Goal: Task Accomplishment & Management: Use online tool/utility

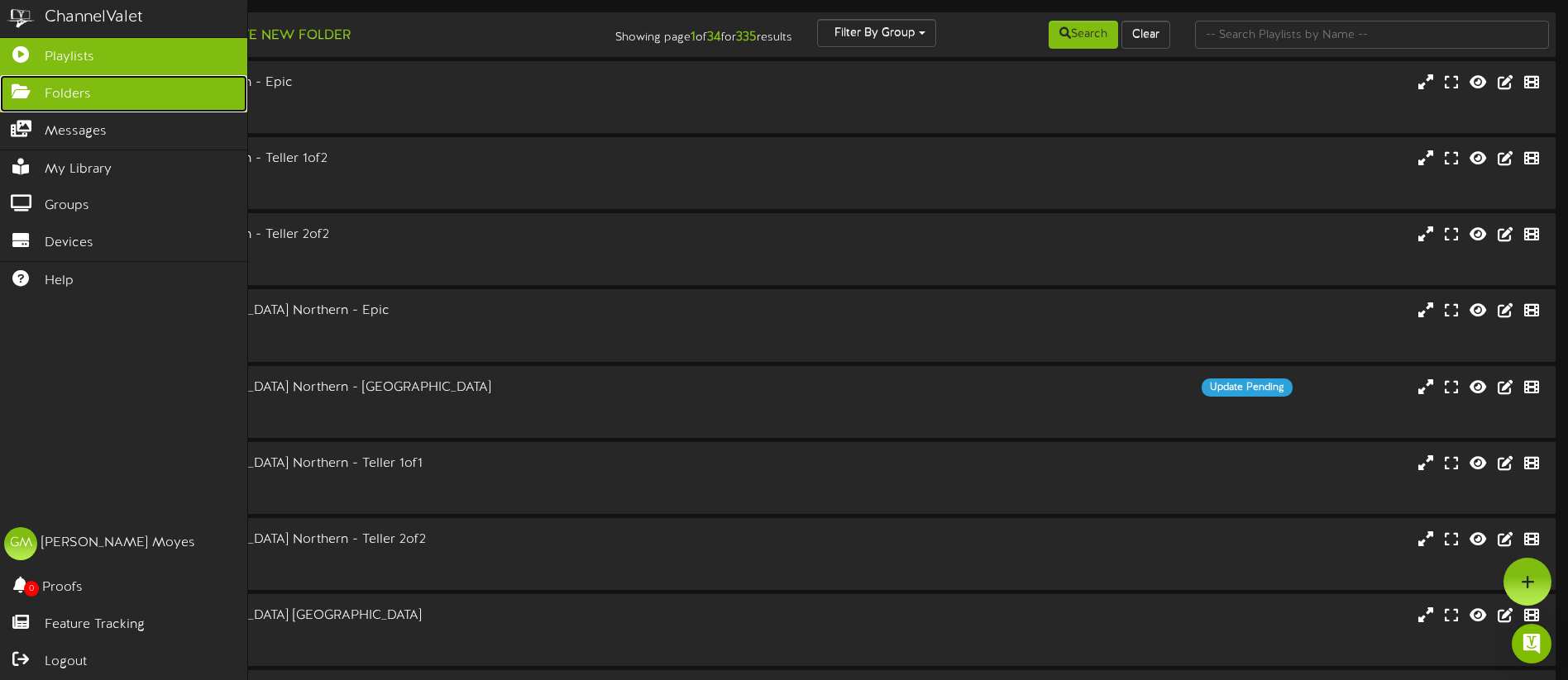
click at [32, 94] on icon at bounding box center [21, 89] width 41 height 12
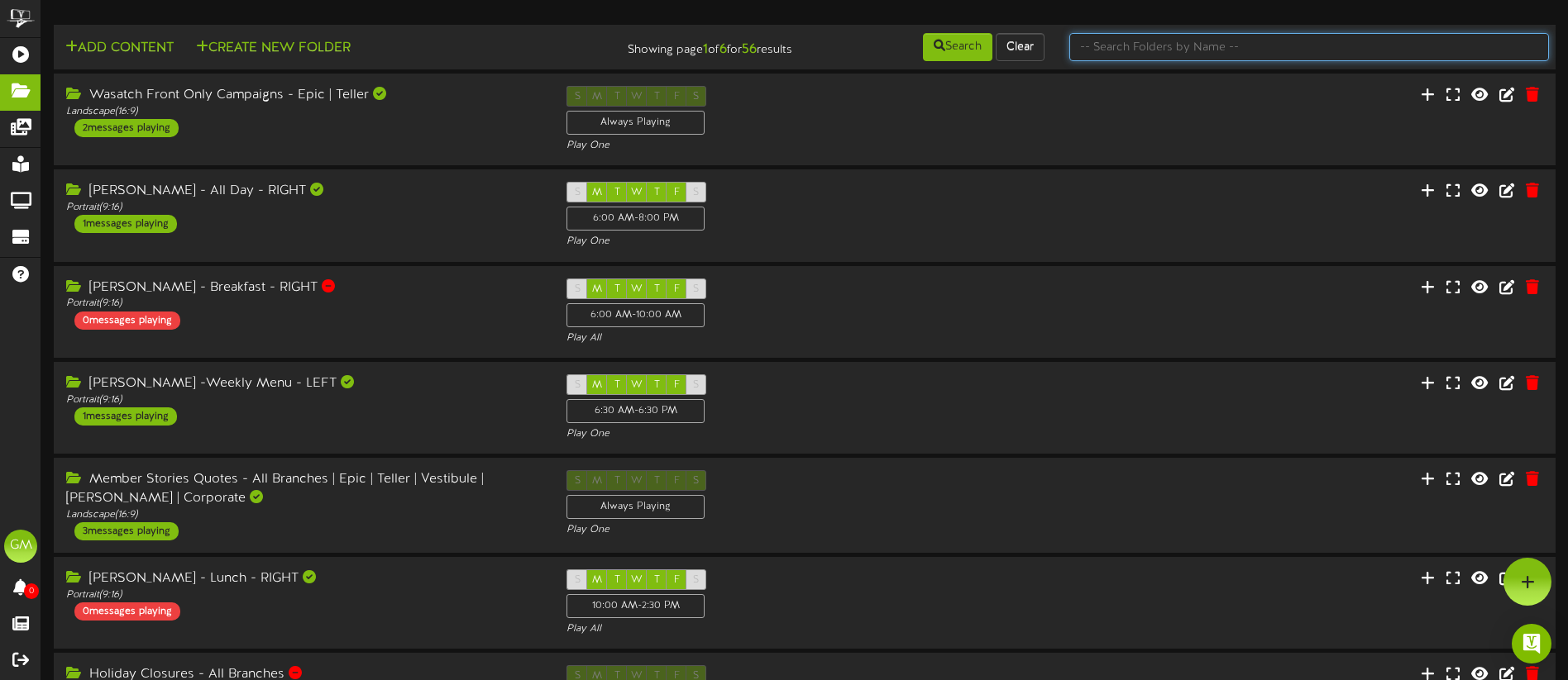
click at [1125, 55] on input "text" at bounding box center [1309, 47] width 479 height 28
type input "Member"
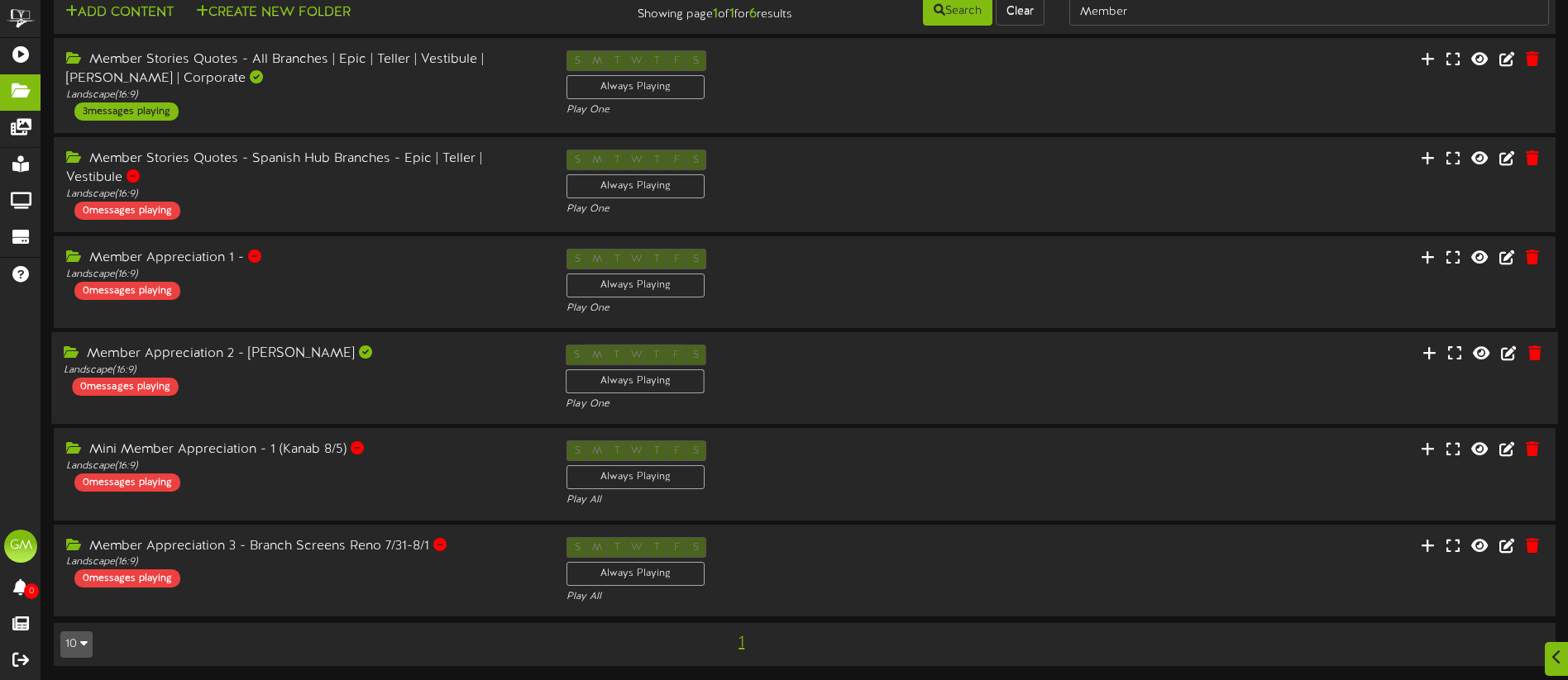
scroll to position [38, 0]
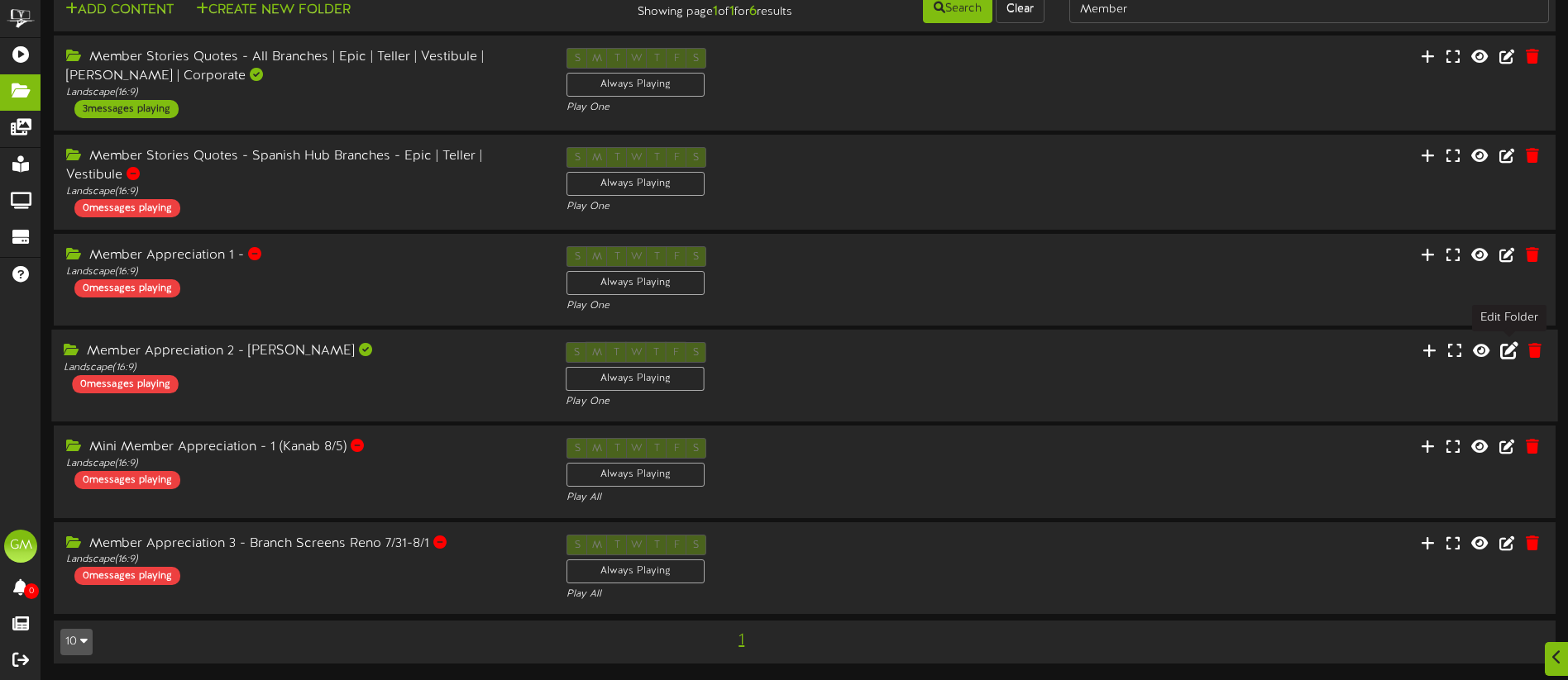
click at [1514, 349] on icon at bounding box center [1509, 349] width 18 height 18
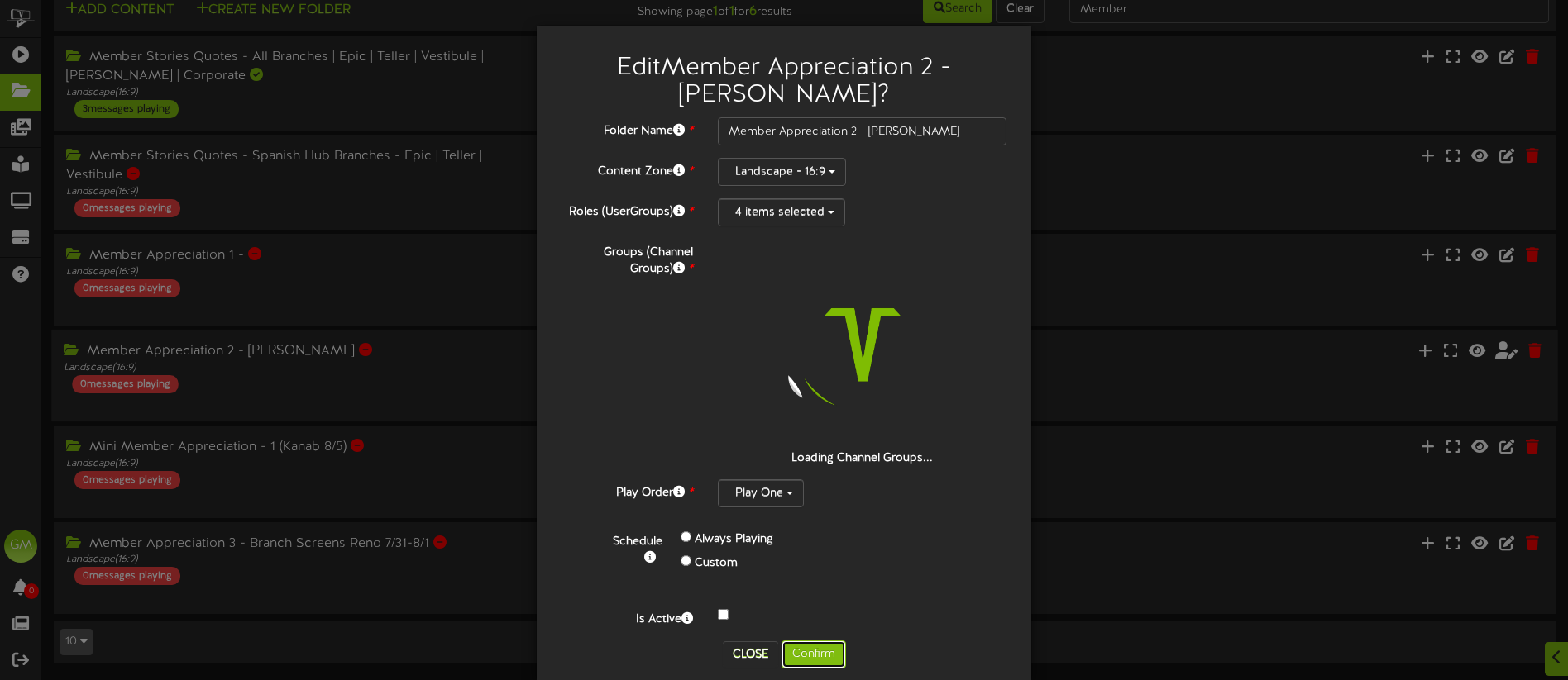
click at [817, 653] on button "Confirm" at bounding box center [814, 654] width 64 height 28
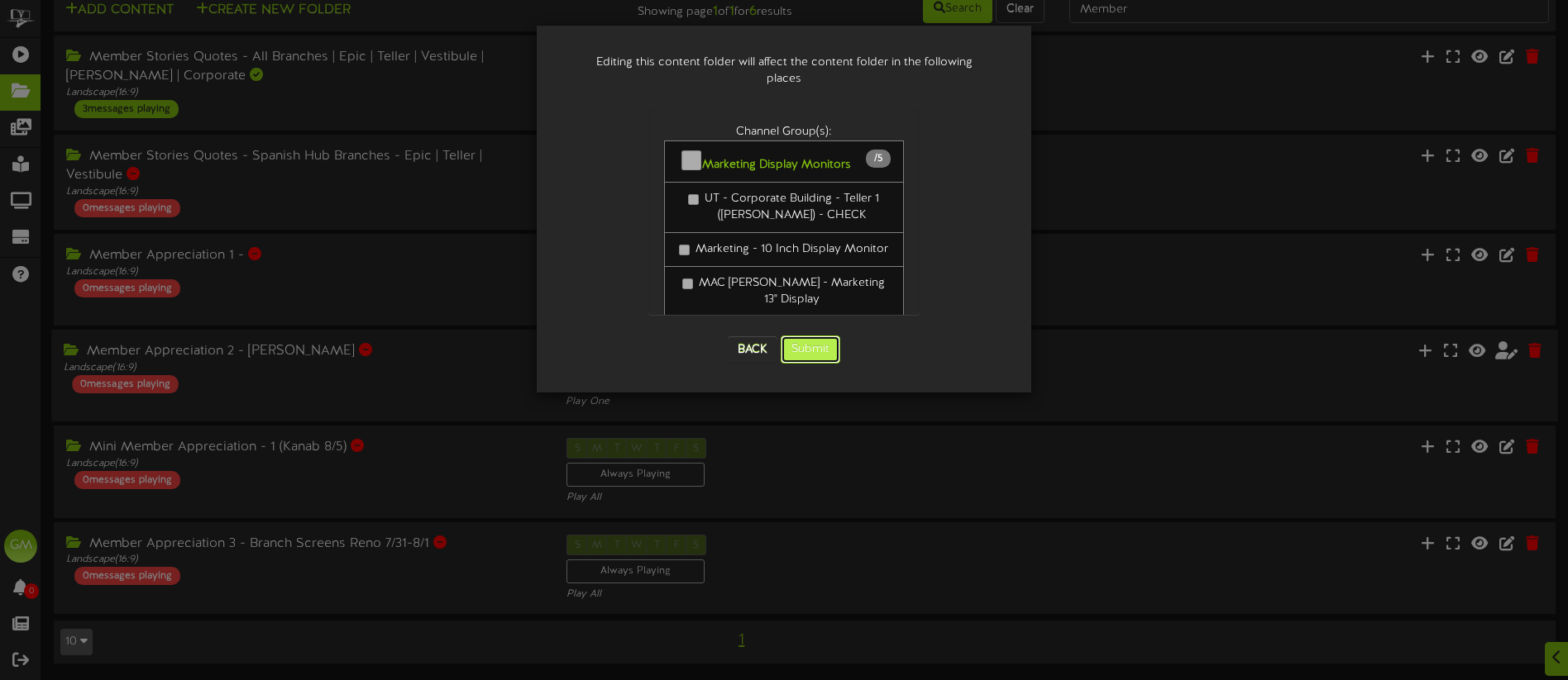
click at [819, 336] on button "Submit" at bounding box center [810, 349] width 59 height 28
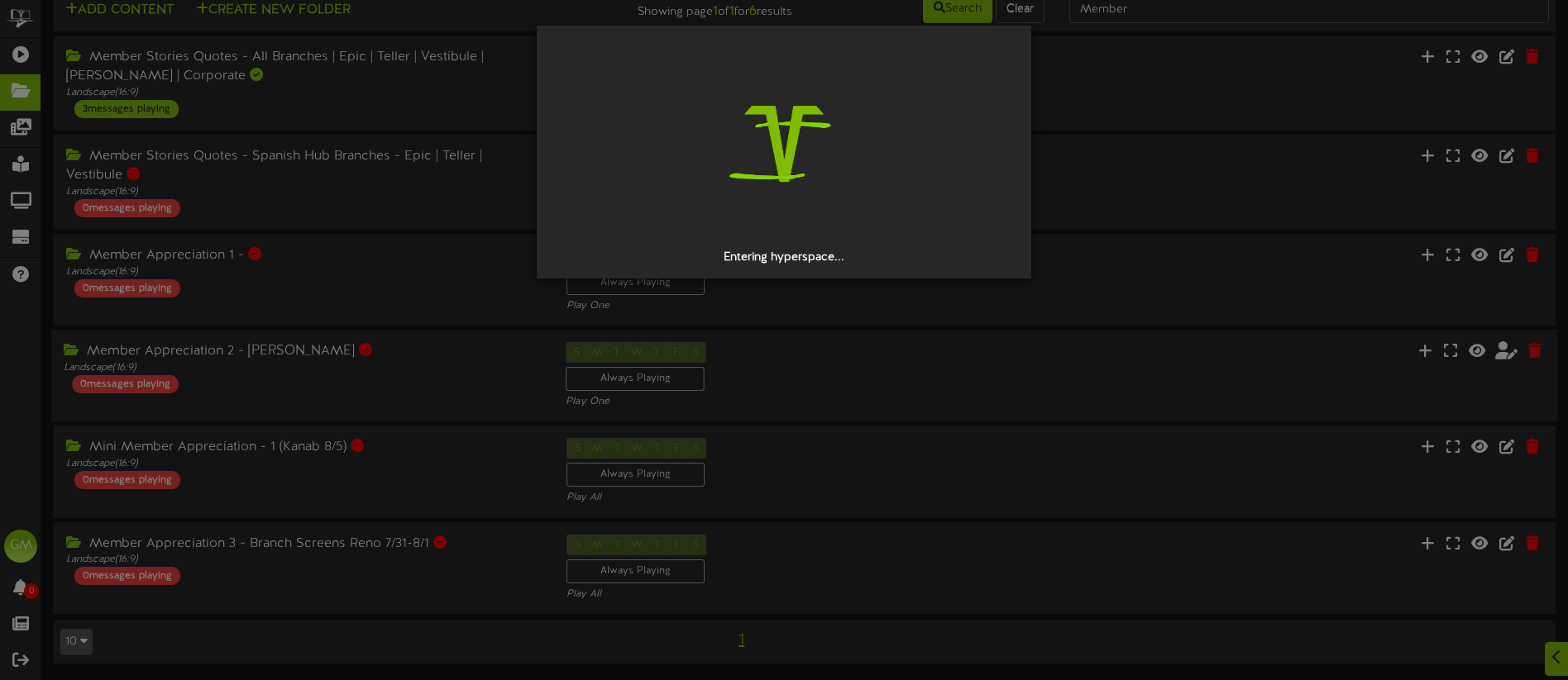
scroll to position [0, 0]
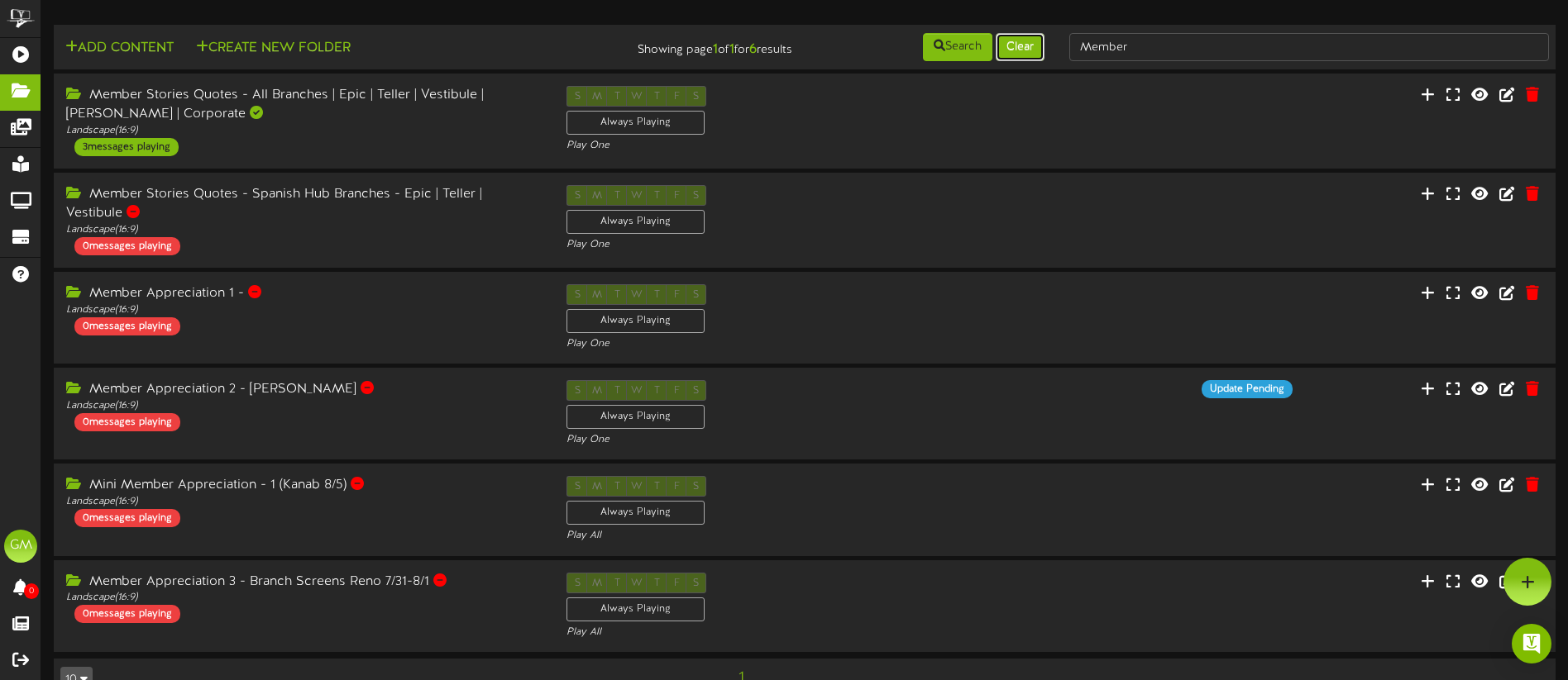
click at [1029, 53] on button "Clear" at bounding box center [1020, 47] width 49 height 28
